Goal: Check status

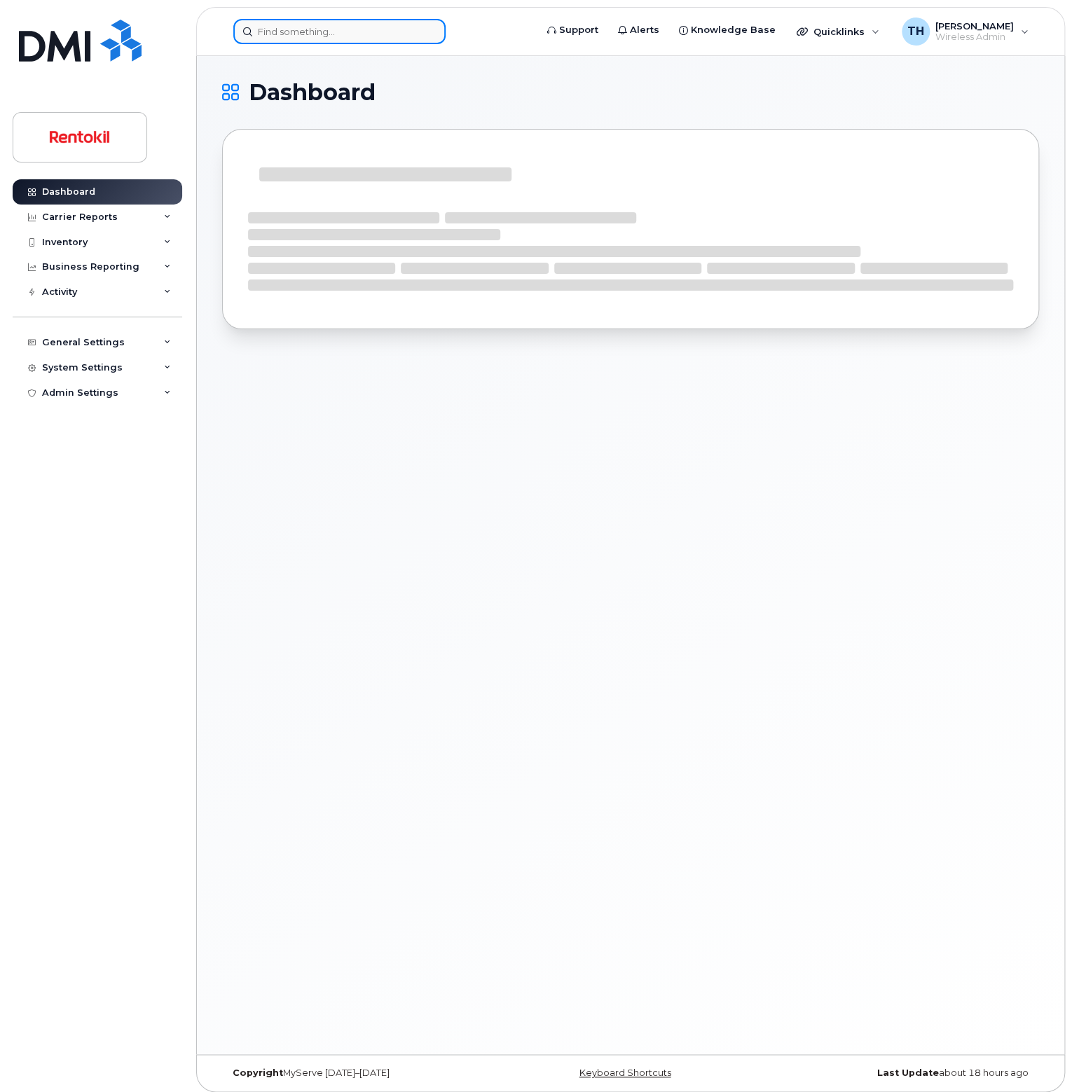
click at [296, 22] on input at bounding box center [339, 31] width 212 height 25
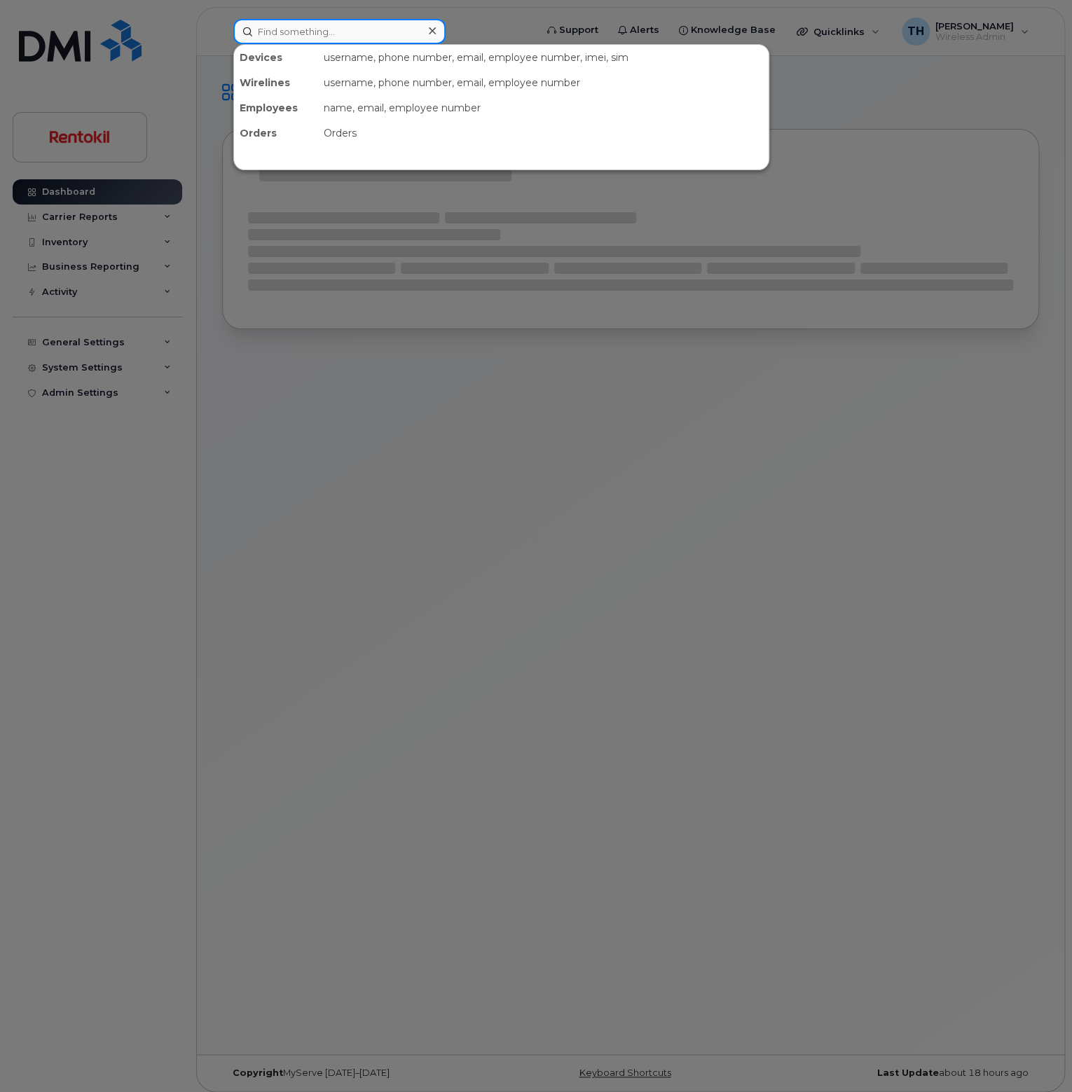
paste input "[PHONE_NUMBER]"
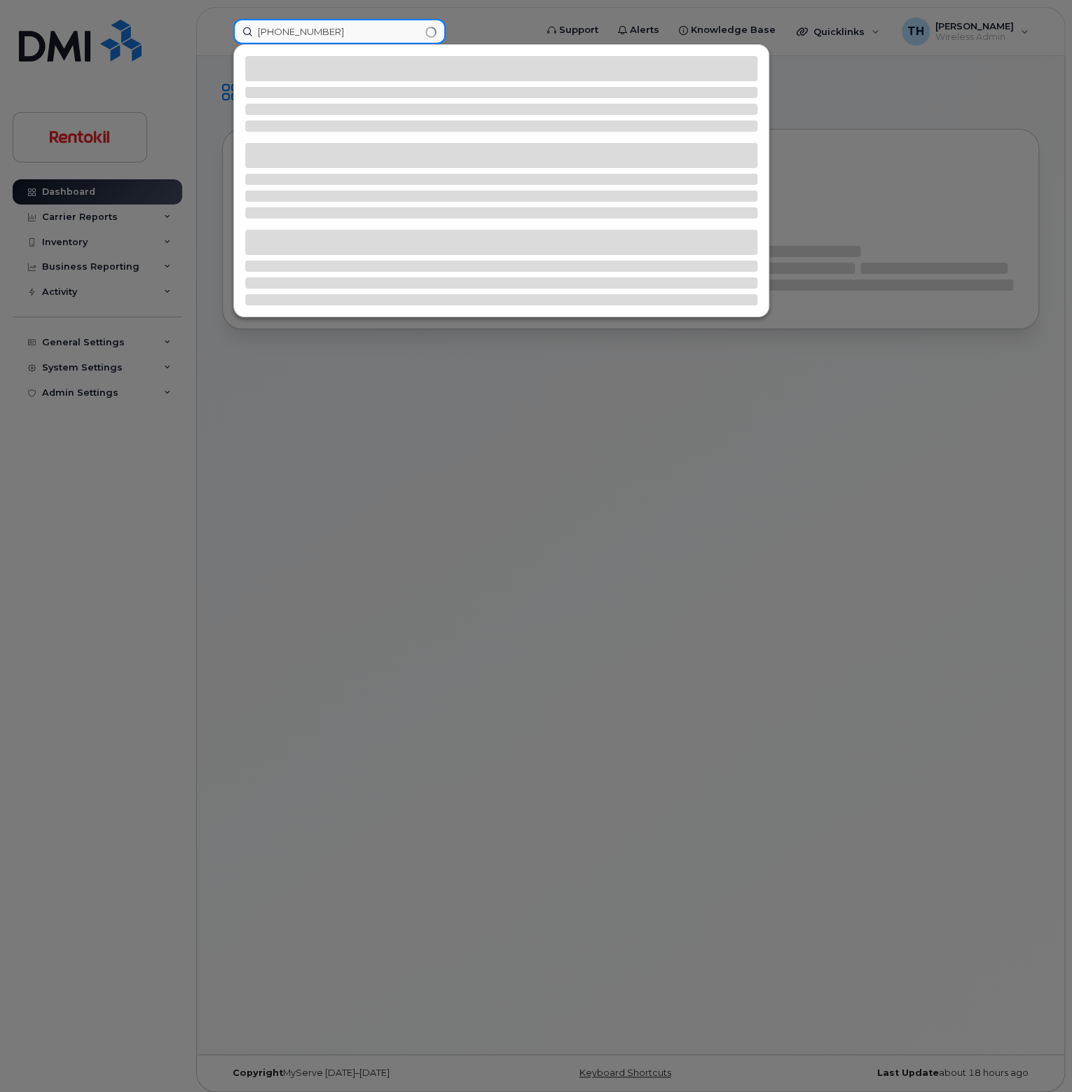
click at [364, 33] on input "[PHONE_NUMBER]" at bounding box center [339, 31] width 212 height 25
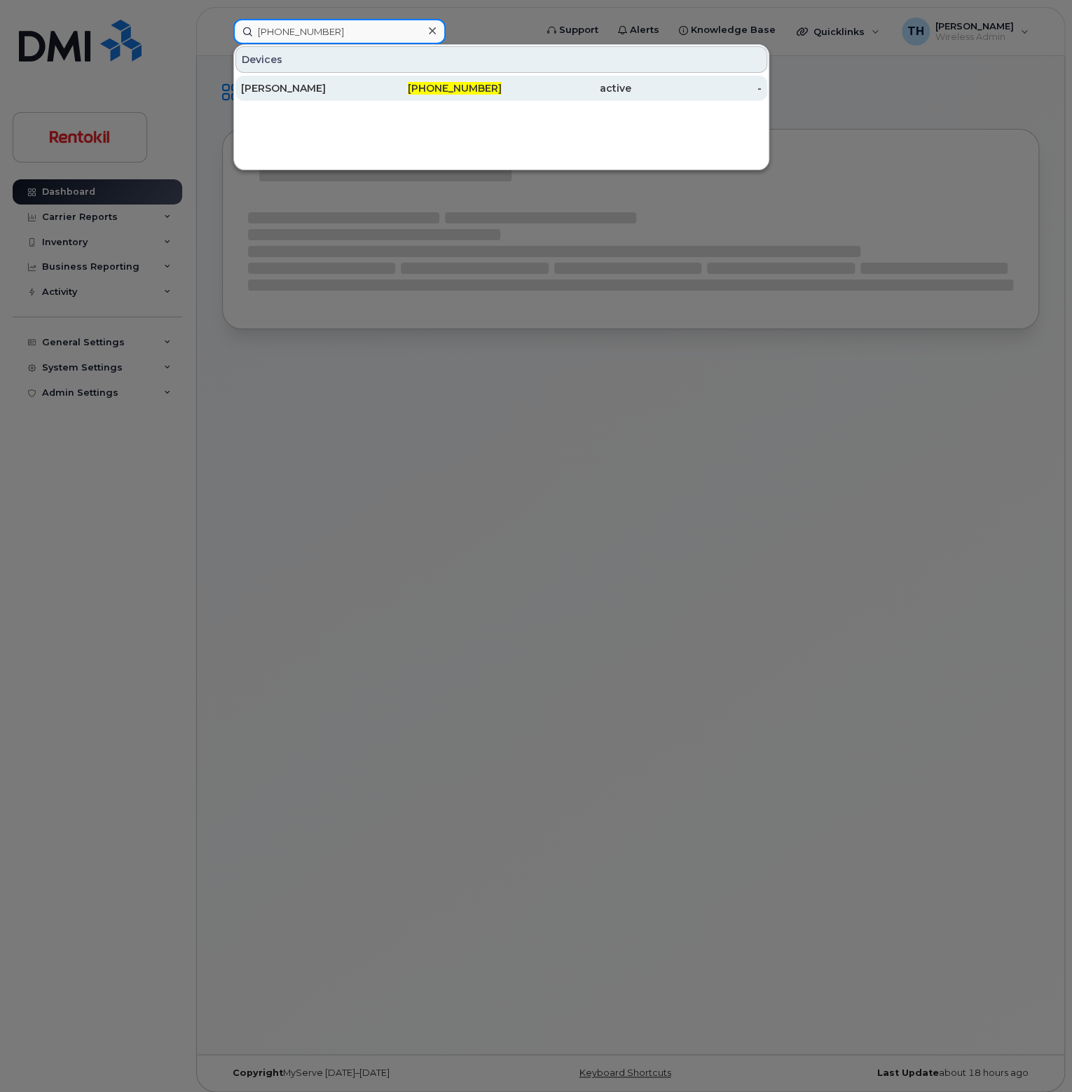
type input "[PHONE_NUMBER]"
click at [361, 76] on div "[PERSON_NAME]" at bounding box center [306, 88] width 130 height 25
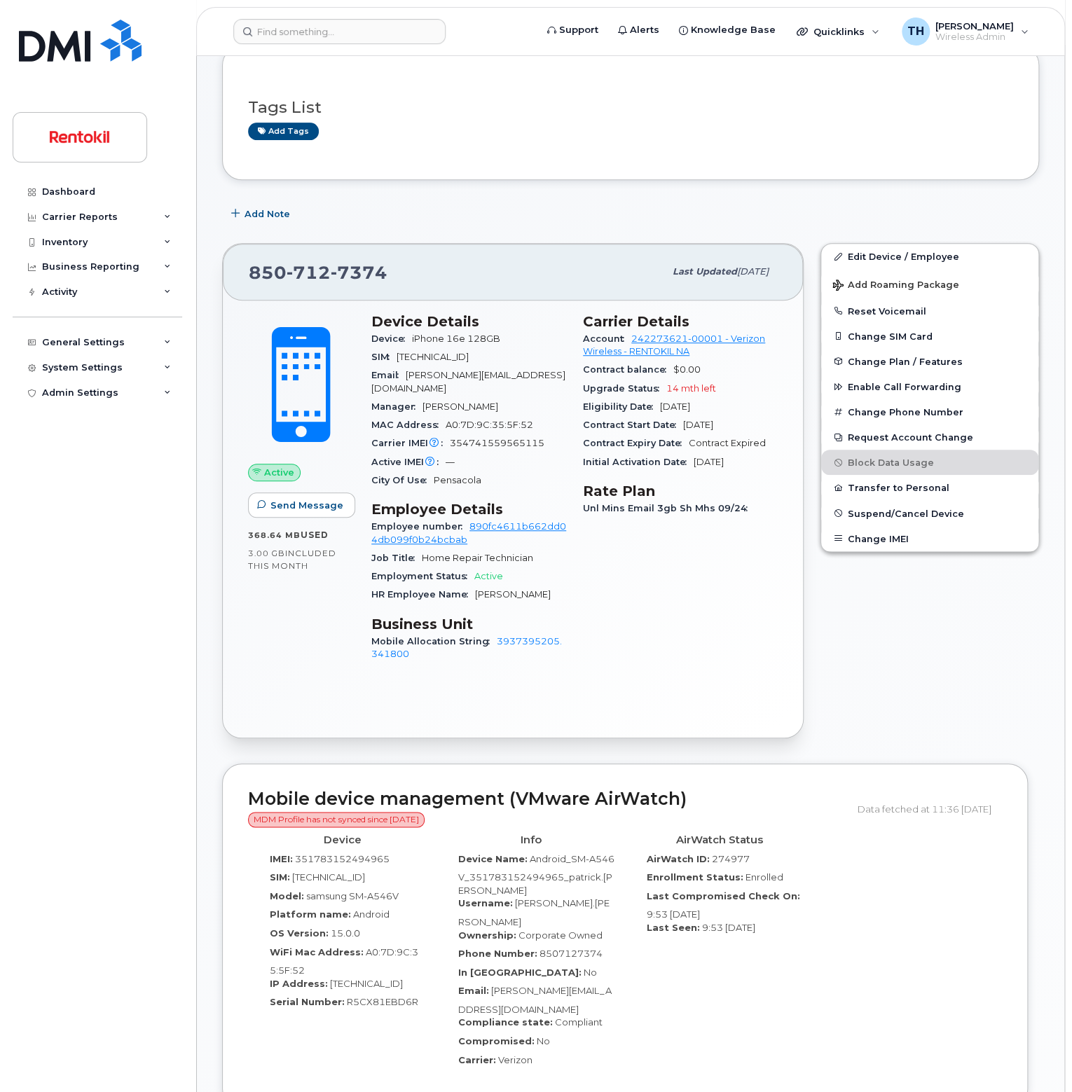
scroll to position [210, 0]
